Goal: Check status: Check status

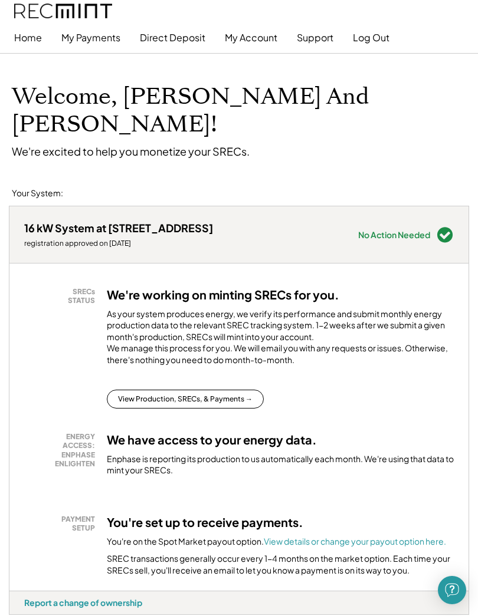
click at [97, 38] on button "My Payments" at bounding box center [90, 38] width 59 height 24
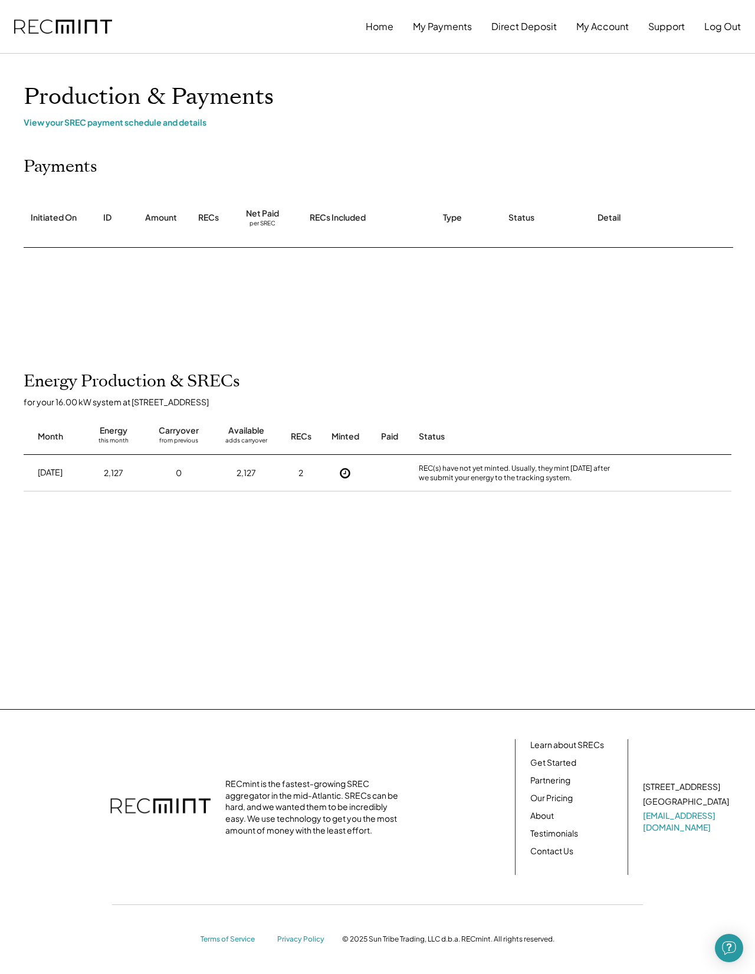
click at [340, 482] on button at bounding box center [345, 473] width 18 height 18
click at [165, 124] on div "View your SREC payment schedule and details" at bounding box center [378, 122] width 708 height 11
click at [163, 126] on div "View your SREC payment schedule and details" at bounding box center [378, 122] width 708 height 11
click at [127, 123] on div "View your SREC payment schedule and details" at bounding box center [378, 122] width 708 height 11
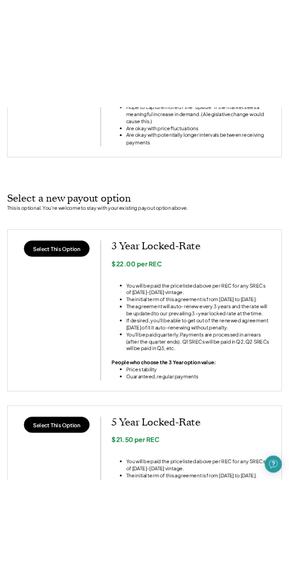
scroll to position [780, 0]
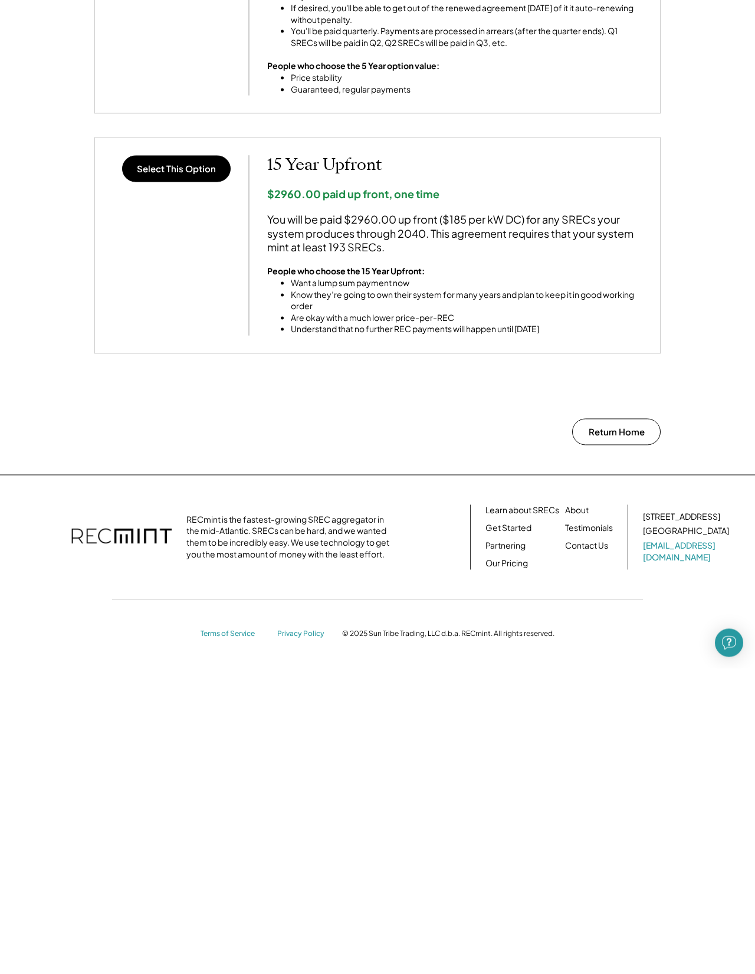
scroll to position [731, 0]
